Goal: Entertainment & Leisure: Browse casually

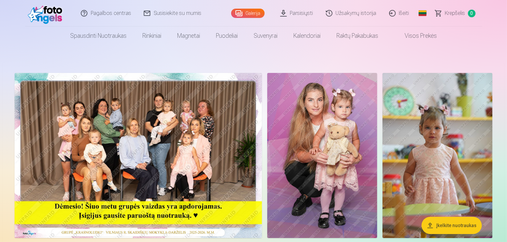
click at [262, 142] on img at bounding box center [139, 155] width 248 height 165
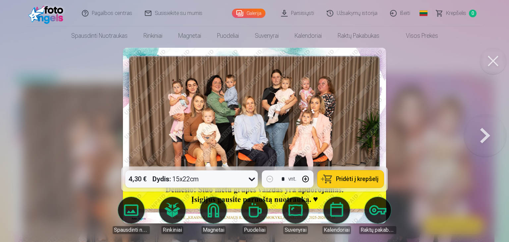
click at [486, 141] on button at bounding box center [485, 135] width 42 height 48
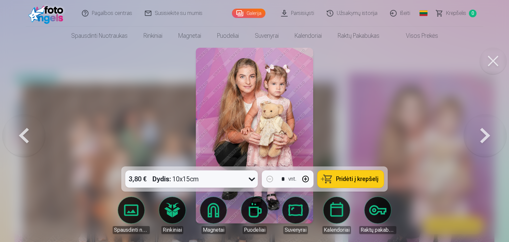
click at [26, 134] on button at bounding box center [24, 135] width 42 height 48
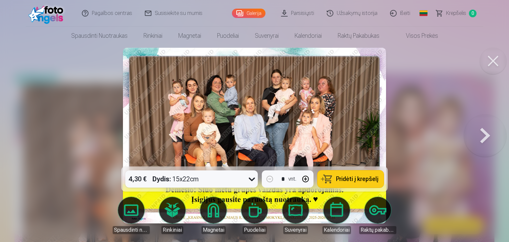
click at [481, 135] on button at bounding box center [485, 135] width 42 height 48
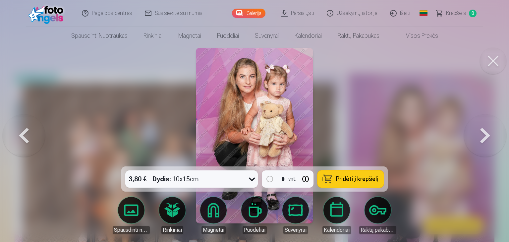
click at [488, 140] on button at bounding box center [485, 135] width 42 height 48
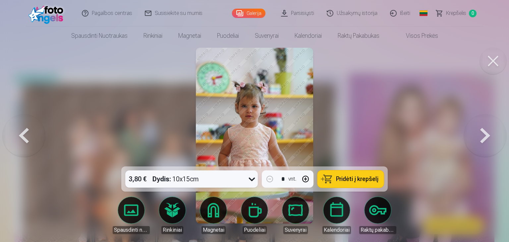
click at [490, 137] on button at bounding box center [485, 135] width 42 height 48
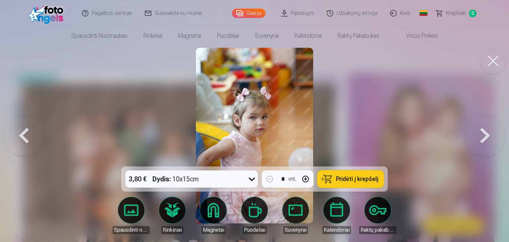
click at [491, 137] on button at bounding box center [485, 135] width 42 height 48
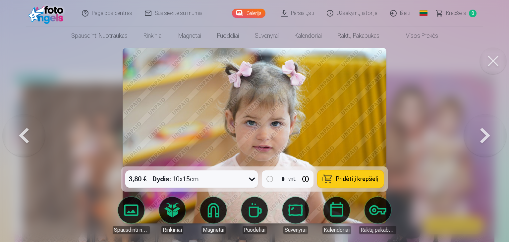
click at [483, 140] on button at bounding box center [485, 135] width 42 height 48
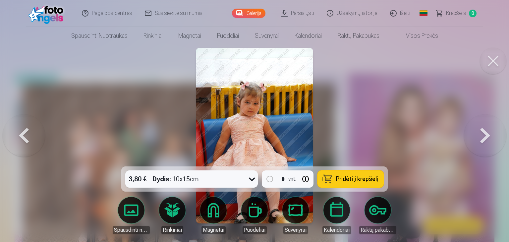
click at [490, 132] on button at bounding box center [485, 135] width 42 height 48
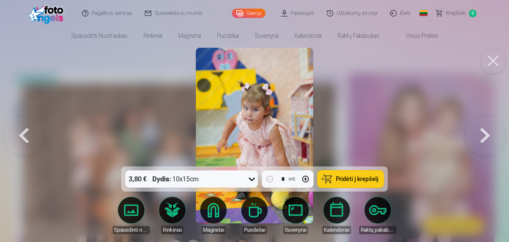
click at [492, 132] on button at bounding box center [485, 135] width 42 height 48
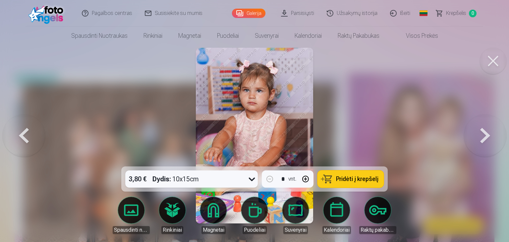
drag, startPoint x: 398, startPoint y: 82, endPoint x: 398, endPoint y: 79, distance: 3.4
click at [398, 82] on div at bounding box center [254, 121] width 509 height 242
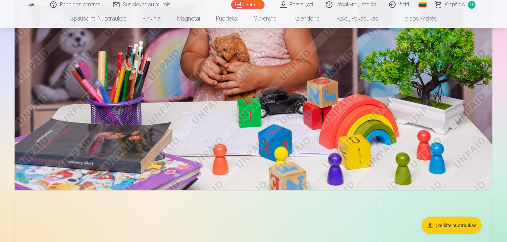
scroll to position [1027, 0]
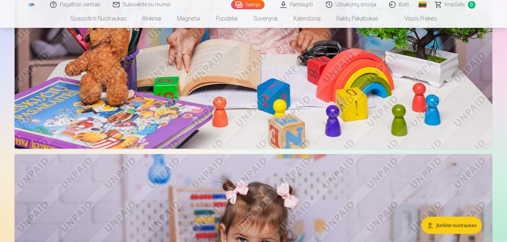
drag, startPoint x: 439, startPoint y: 67, endPoint x: 433, endPoint y: 62, distance: 7.3
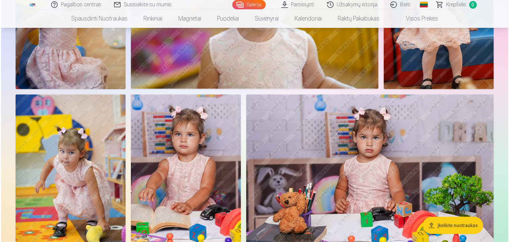
scroll to position [331, 0]
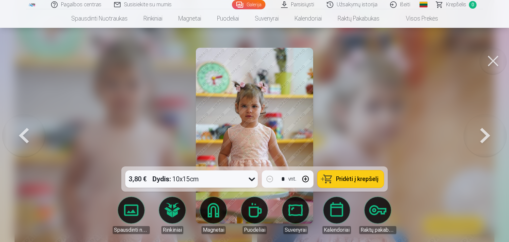
click at [483, 138] on button at bounding box center [485, 135] width 42 height 48
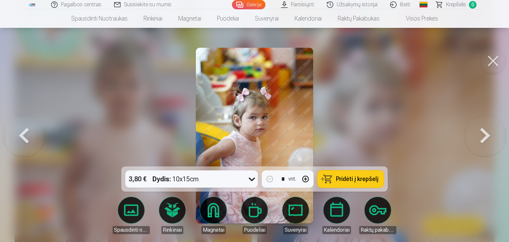
click at [485, 133] on button at bounding box center [485, 135] width 42 height 48
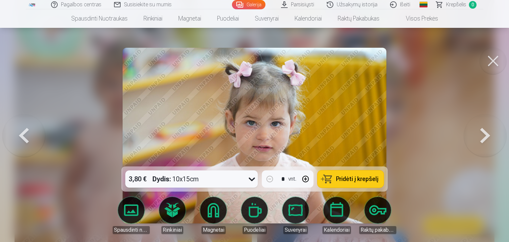
click at [487, 139] on button at bounding box center [485, 135] width 42 height 48
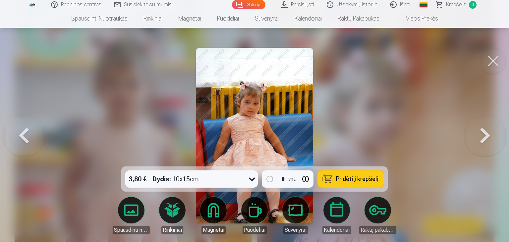
click at [482, 137] on button at bounding box center [485, 135] width 42 height 48
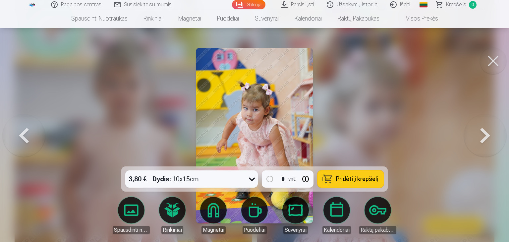
click at [484, 133] on button at bounding box center [485, 135] width 42 height 48
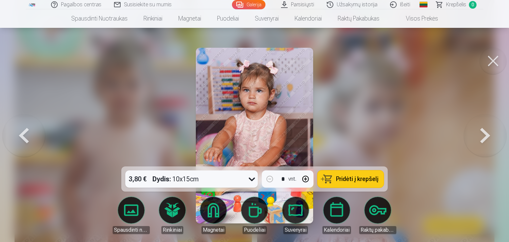
click at [485, 134] on button at bounding box center [485, 135] width 42 height 48
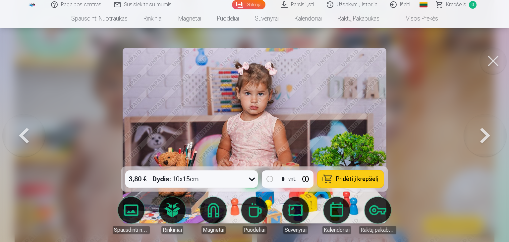
click at [486, 137] on button at bounding box center [485, 135] width 42 height 48
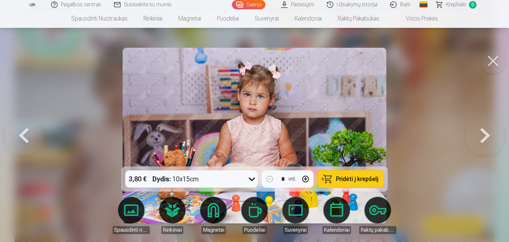
click at [485, 135] on button at bounding box center [485, 135] width 42 height 48
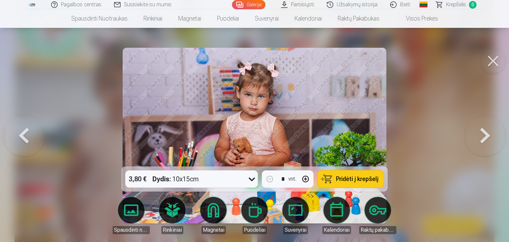
click at [483, 135] on button at bounding box center [485, 135] width 42 height 48
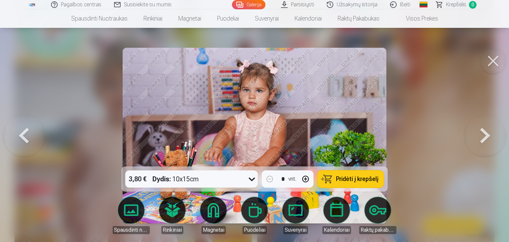
click at [484, 133] on button at bounding box center [485, 135] width 42 height 48
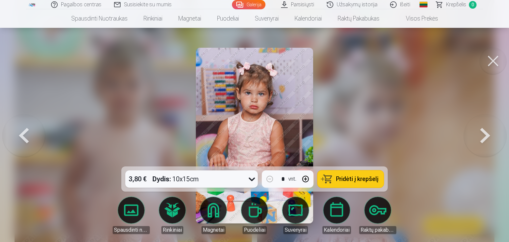
click at [484, 133] on button at bounding box center [485, 135] width 42 height 48
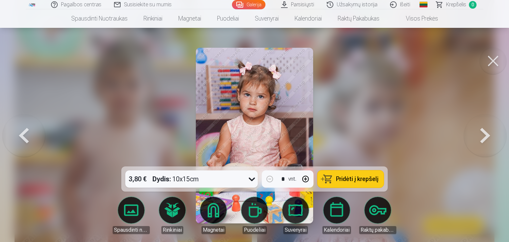
click at [488, 134] on button at bounding box center [485, 135] width 42 height 48
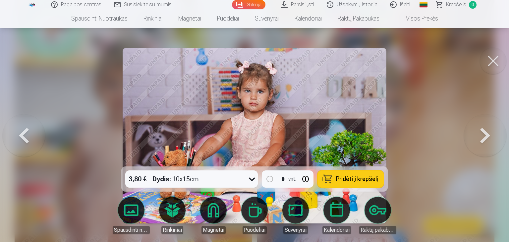
click at [487, 141] on button at bounding box center [485, 135] width 42 height 48
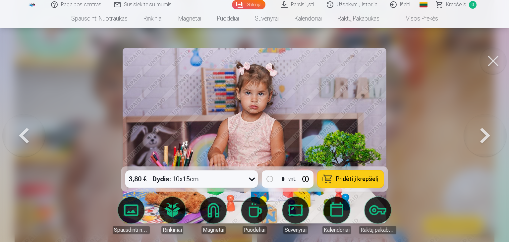
click at [487, 132] on button at bounding box center [485, 135] width 42 height 48
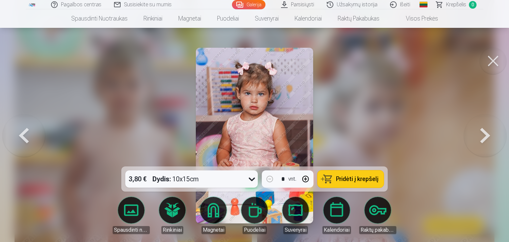
click at [486, 137] on button at bounding box center [485, 135] width 42 height 48
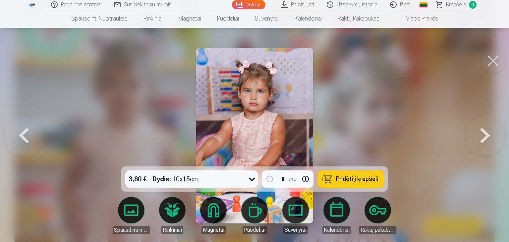
click at [483, 144] on button at bounding box center [485, 135] width 42 height 48
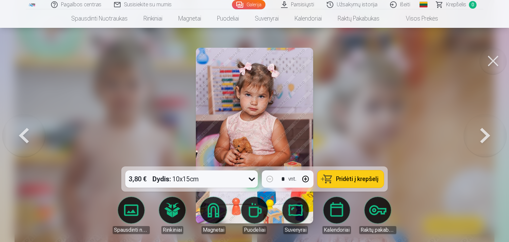
click at [485, 128] on button at bounding box center [485, 135] width 42 height 48
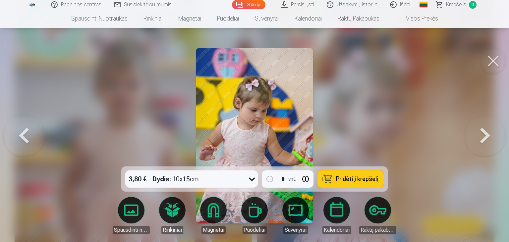
click at [488, 136] on button at bounding box center [485, 135] width 42 height 48
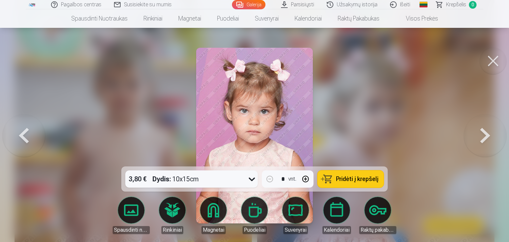
click at [484, 139] on button at bounding box center [485, 135] width 42 height 48
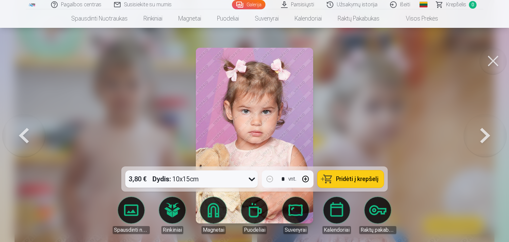
click at [483, 135] on button at bounding box center [485, 135] width 42 height 48
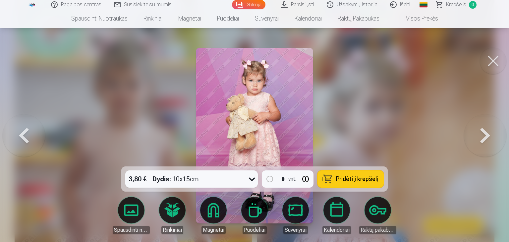
click at [486, 132] on button at bounding box center [485, 135] width 42 height 48
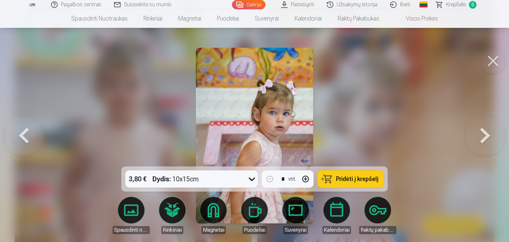
click at [485, 137] on button at bounding box center [485, 135] width 42 height 48
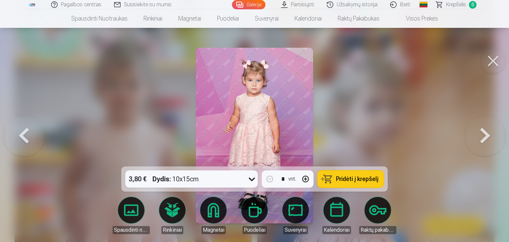
click at [485, 140] on button at bounding box center [485, 135] width 42 height 48
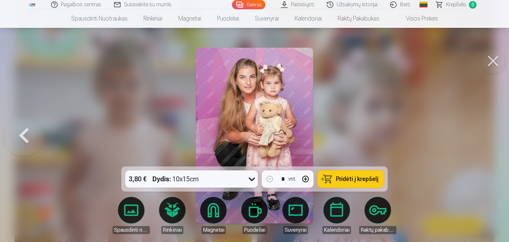
click at [494, 60] on button at bounding box center [493, 61] width 27 height 27
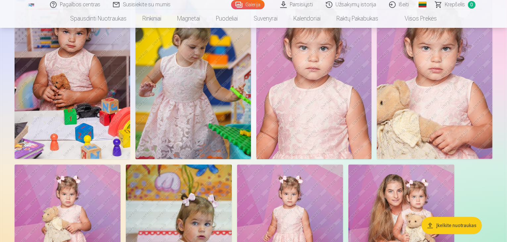
scroll to position [1922, 0]
